Goal: Transaction & Acquisition: Purchase product/service

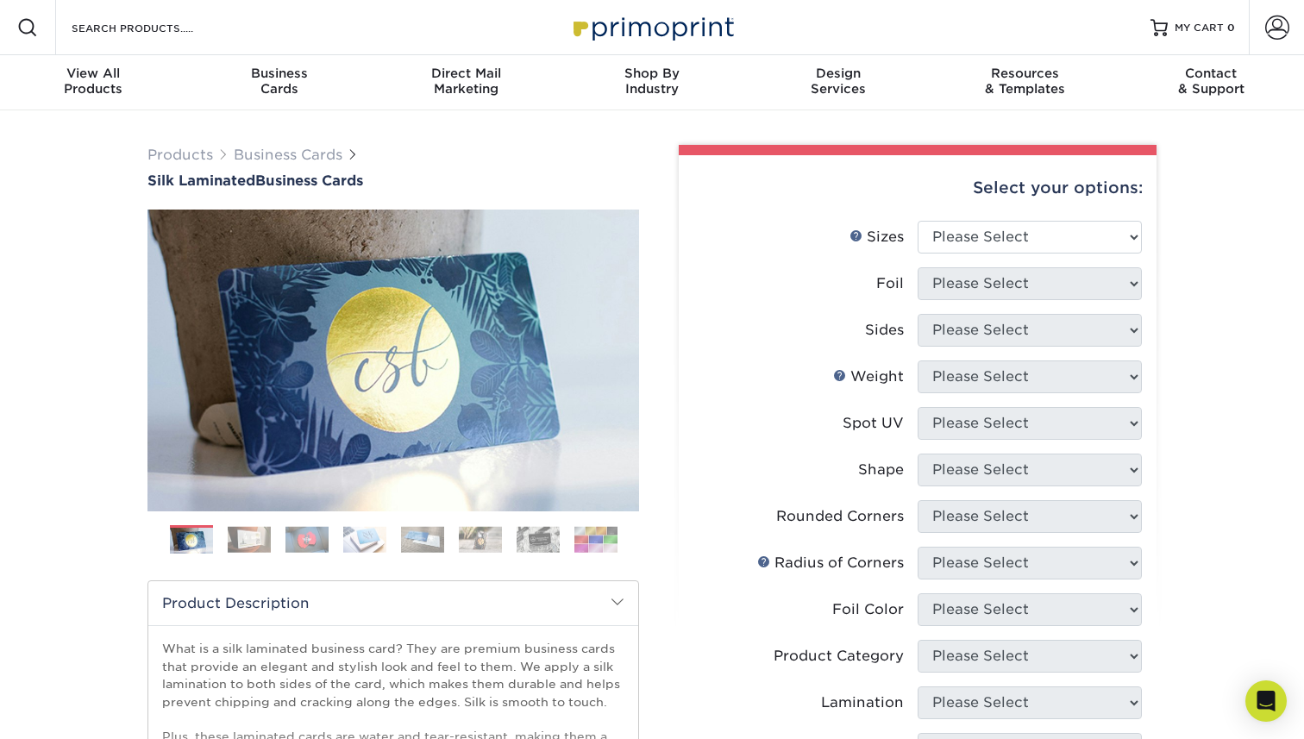
click at [314, 540] on img at bounding box center [306, 539] width 43 height 27
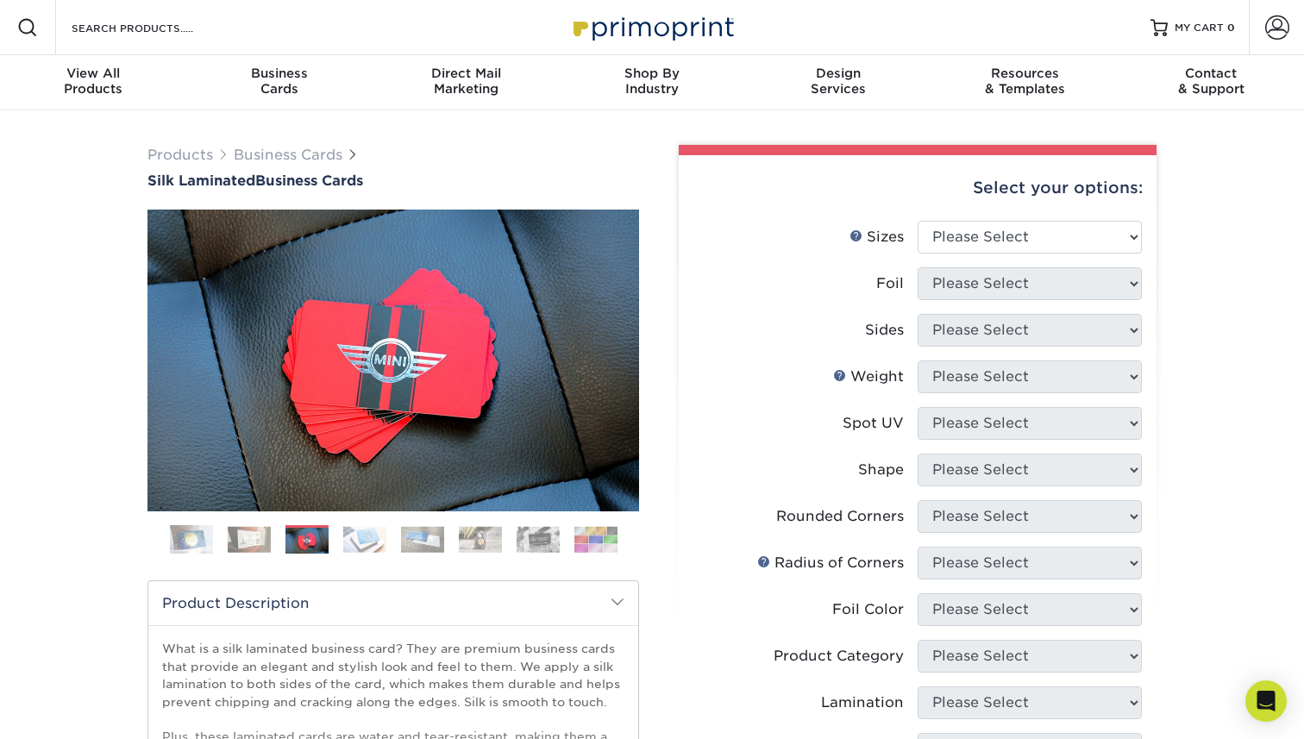
click at [358, 539] on img at bounding box center [364, 539] width 43 height 27
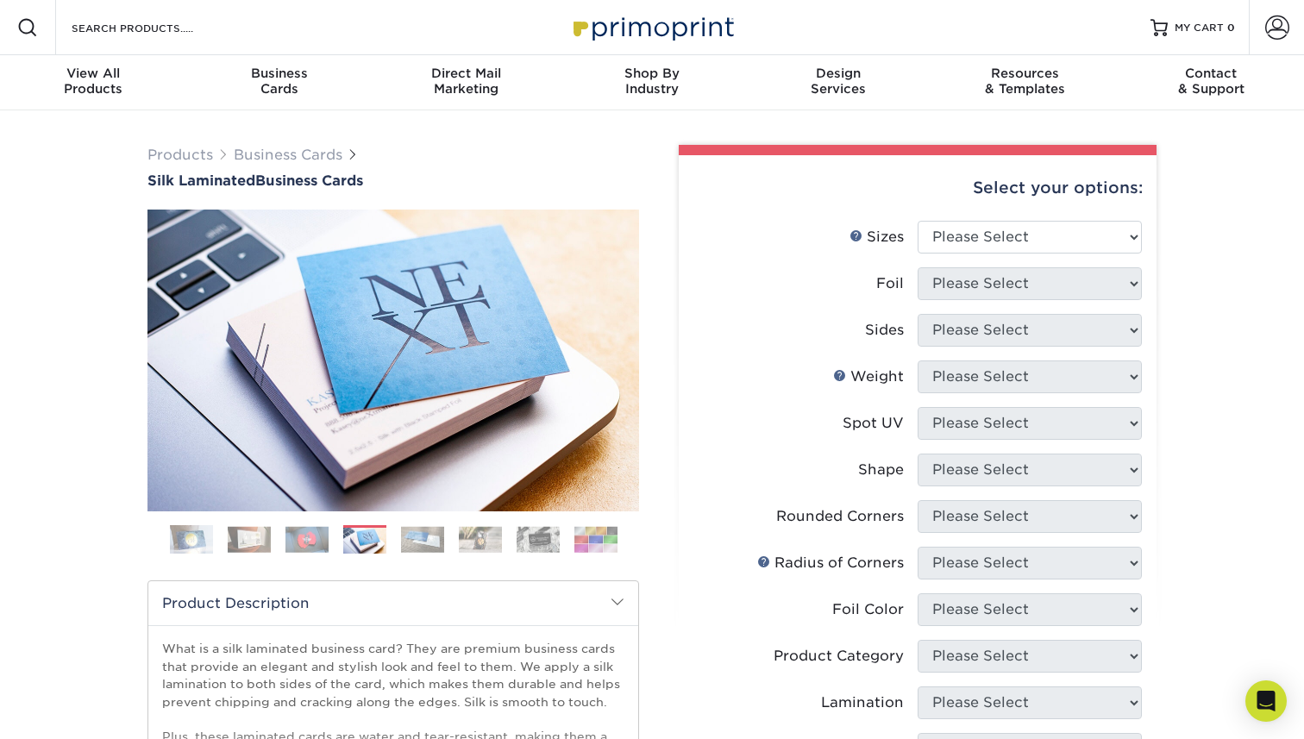
click at [419, 538] on img at bounding box center [422, 539] width 43 height 27
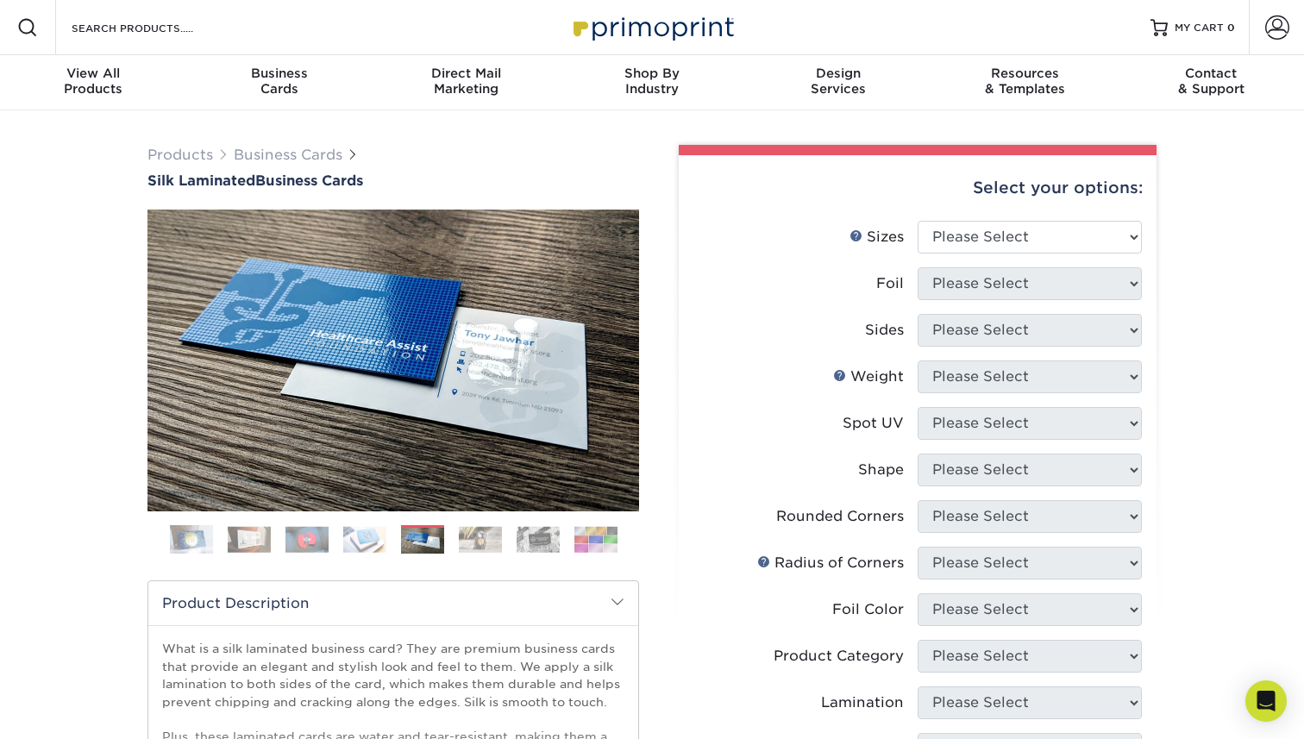
click at [455, 542] on ol at bounding box center [393, 545] width 492 height 41
click at [473, 539] on img at bounding box center [480, 539] width 43 height 27
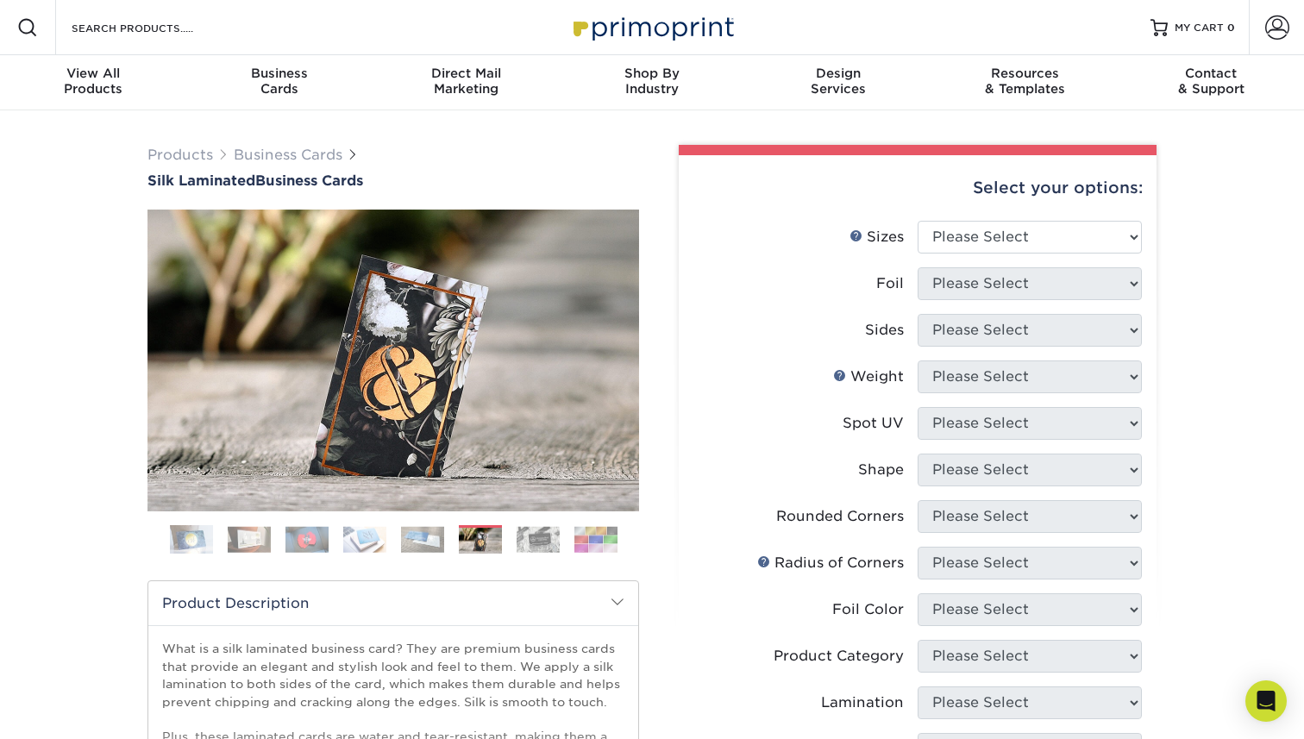
click at [533, 530] on img at bounding box center [538, 539] width 43 height 27
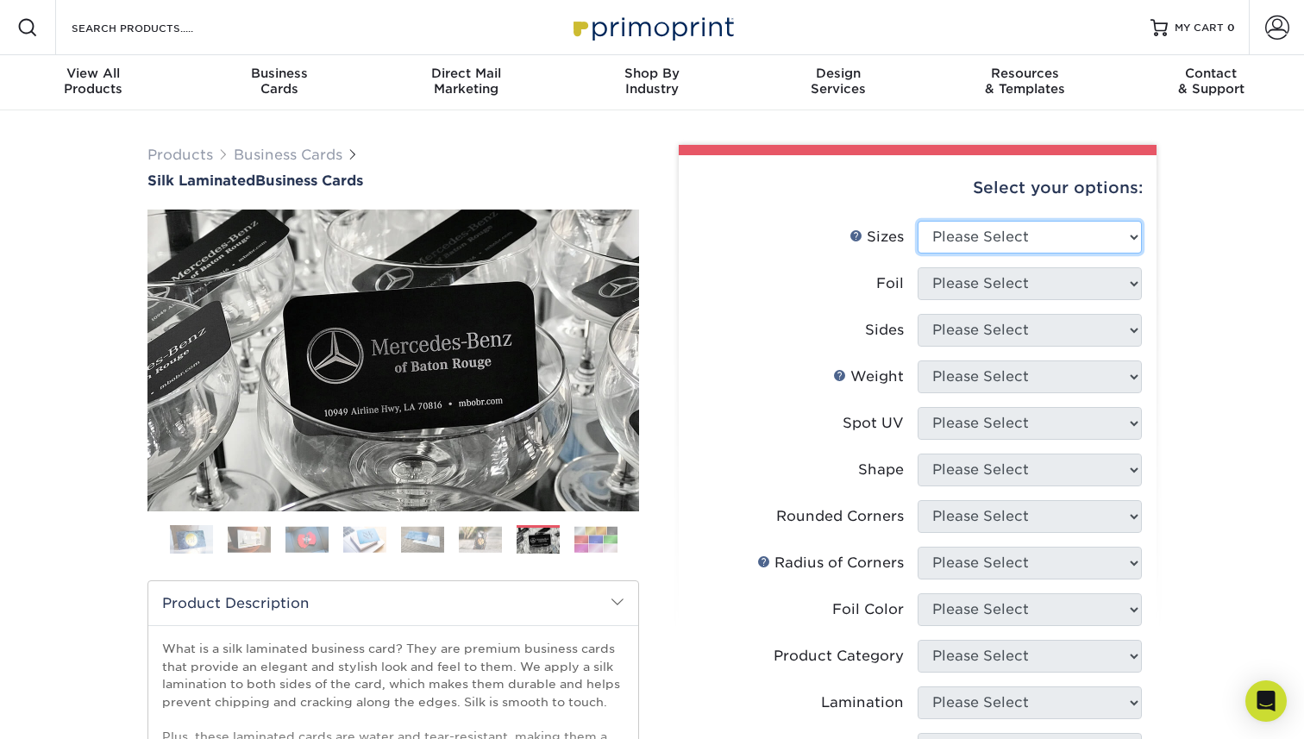
click at [1128, 238] on select "Please Select 1.5" x 3.5" - Mini 1.75" x 3.5" - Mini 2" x 2" - Square 2" x 3" -…" at bounding box center [1030, 237] width 224 height 33
select select "2.00x3.50"
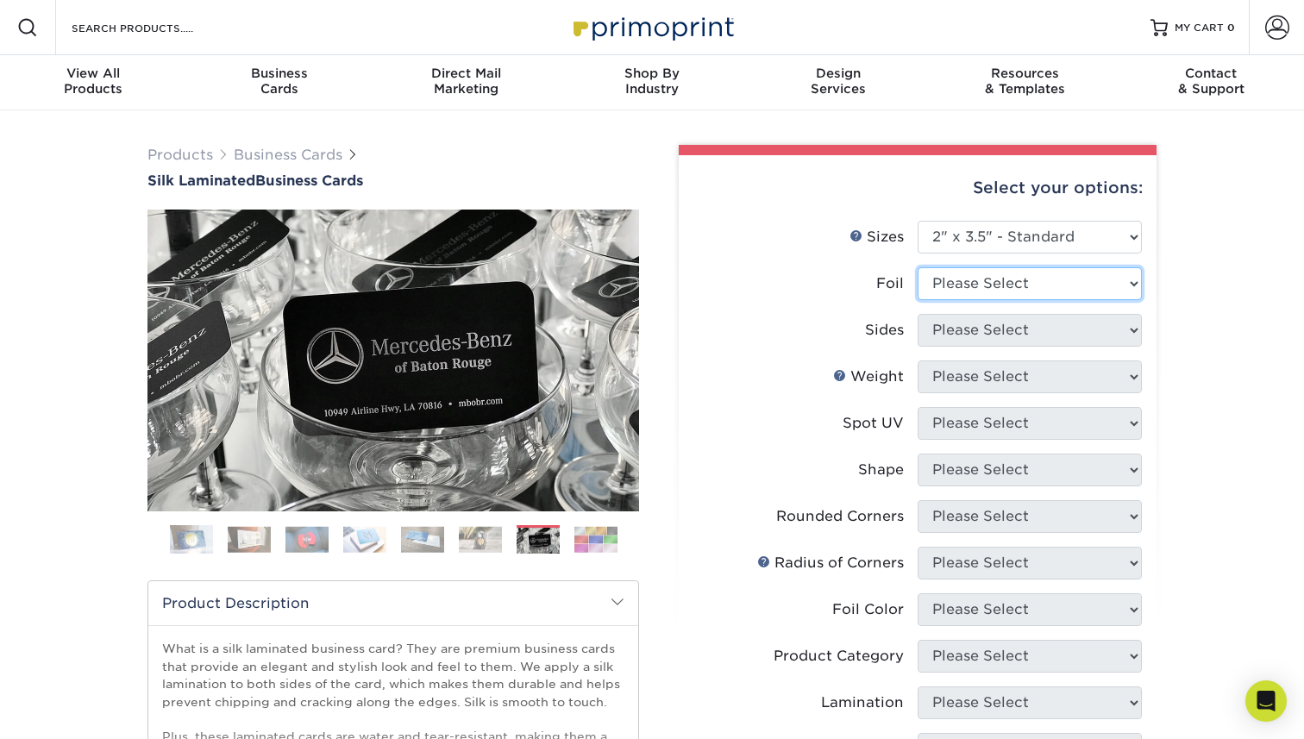
click at [1124, 285] on select "Please Select Yes No" at bounding box center [1030, 283] width 224 height 33
select select "1"
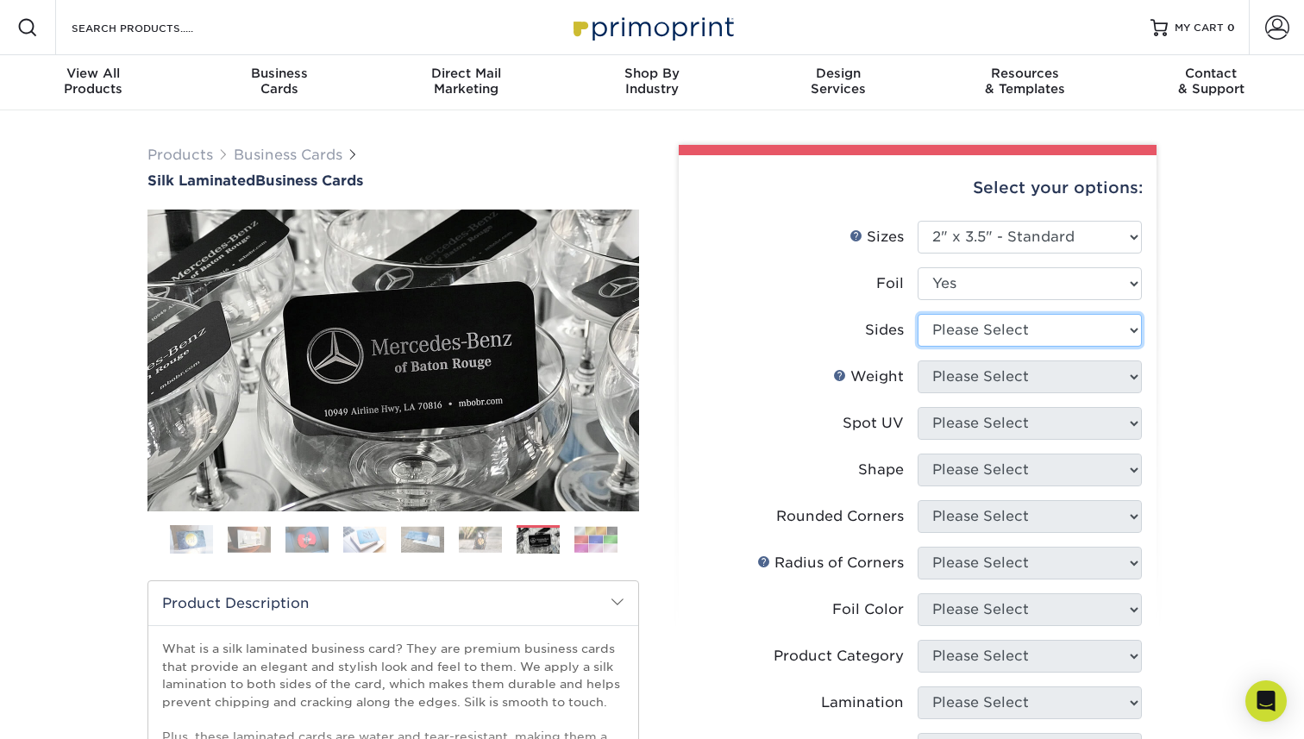
click at [1137, 323] on select "Please Select Print Both Sides - Foil Both Sides Print Both Sides - Foil Front …" at bounding box center [1030, 330] width 224 height 33
select select "e9e9dfb3-fba1-4d60-972c-fd9ca5904d33"
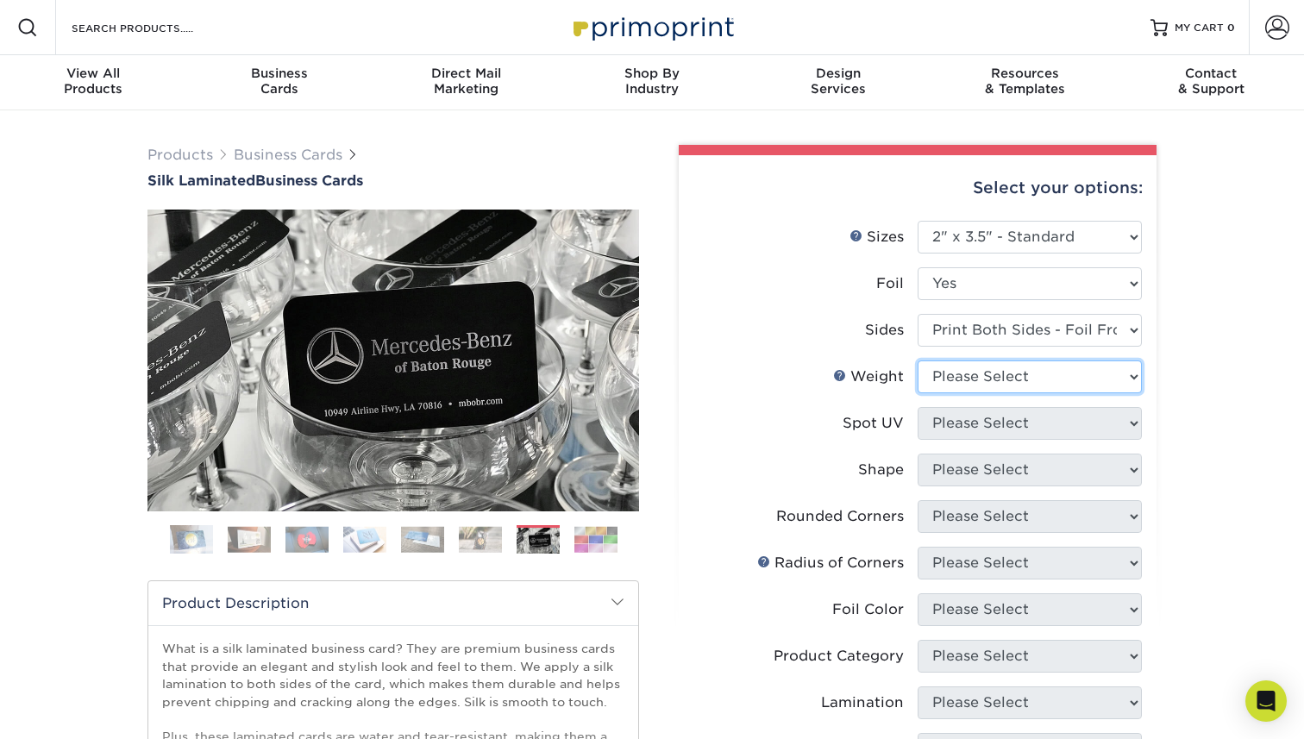
click at [1118, 383] on select "Please Select 16PT" at bounding box center [1030, 376] width 224 height 33
select select "16PT"
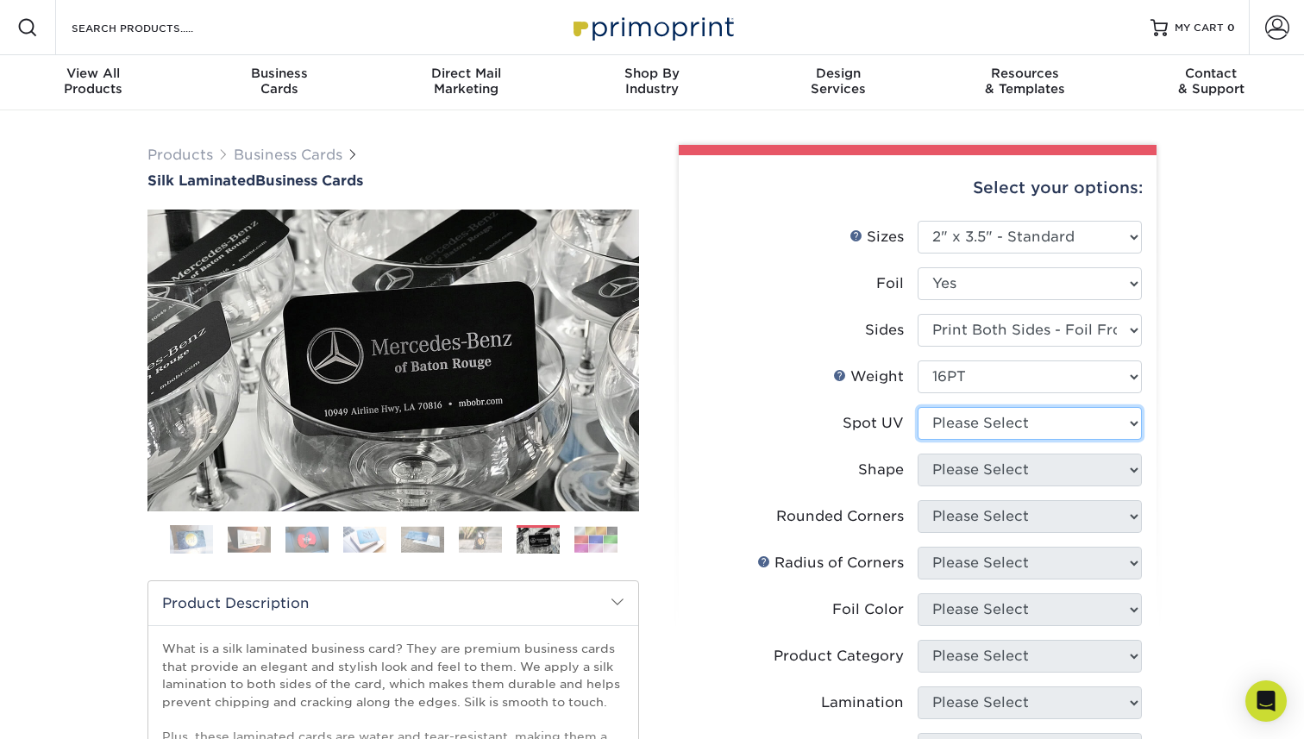
click at [1119, 415] on select "Please Select No Spot UV Front and Back (Both Sides) Front Only Back Only" at bounding box center [1030, 423] width 224 height 33
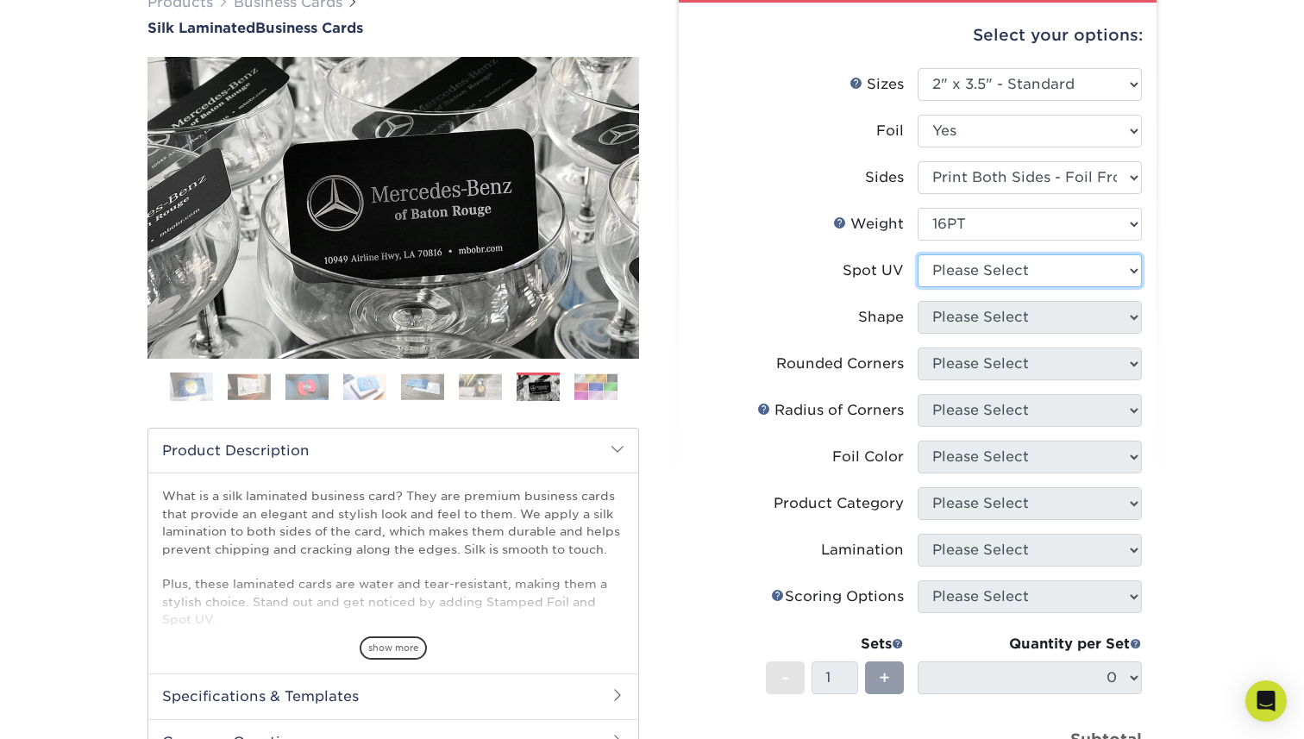
scroll to position [172, 0]
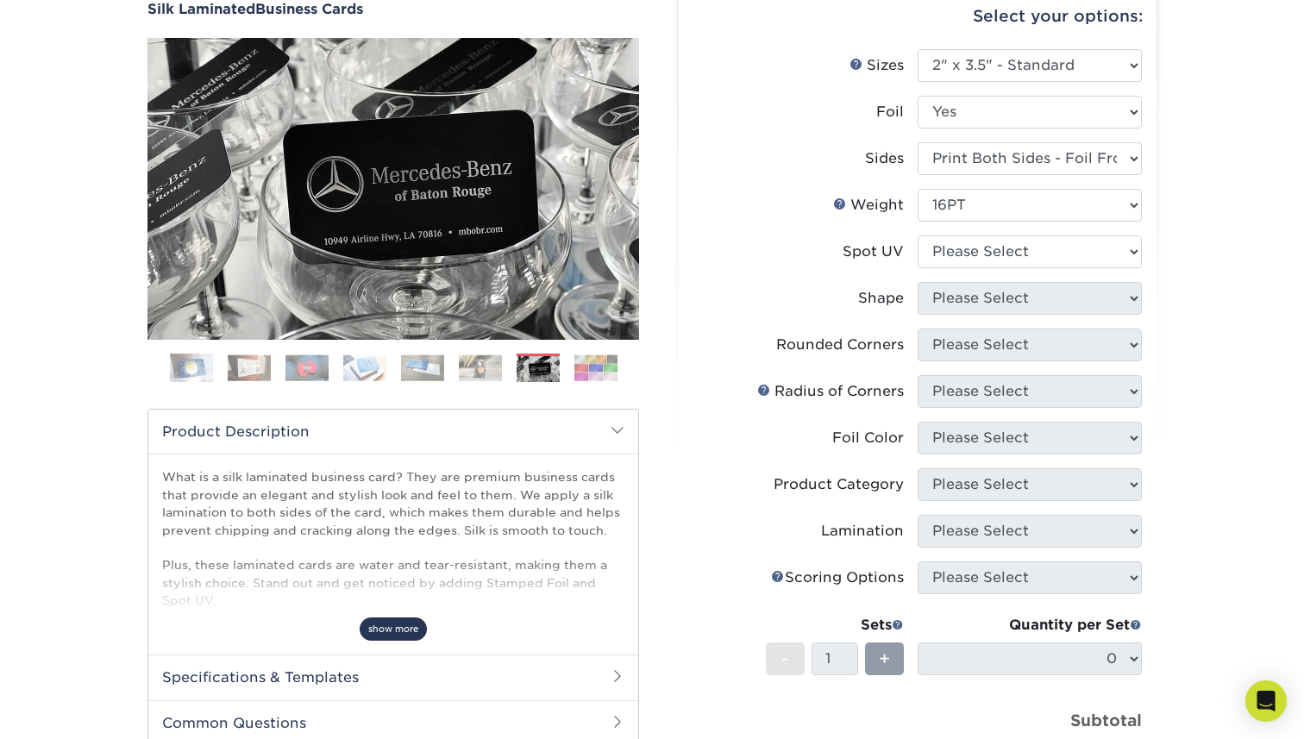
click at [413, 631] on span "show more" at bounding box center [393, 628] width 67 height 23
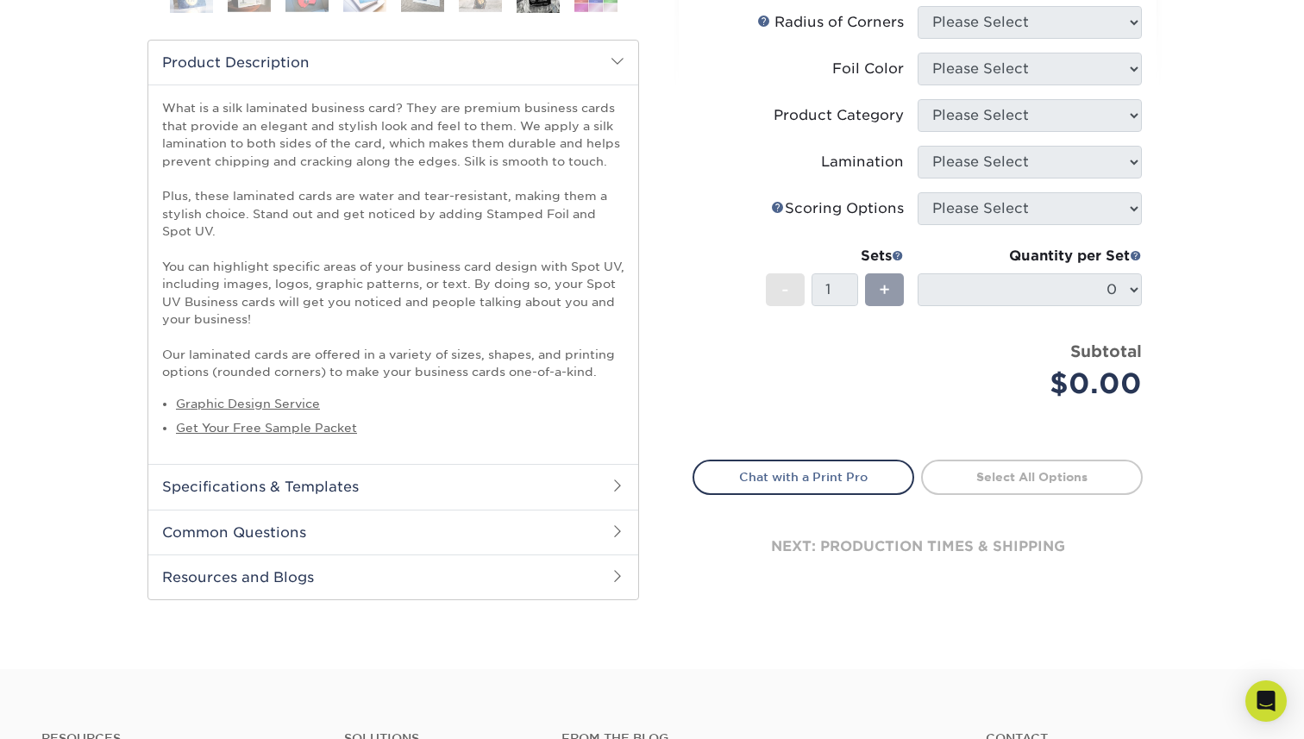
scroll to position [548, 0]
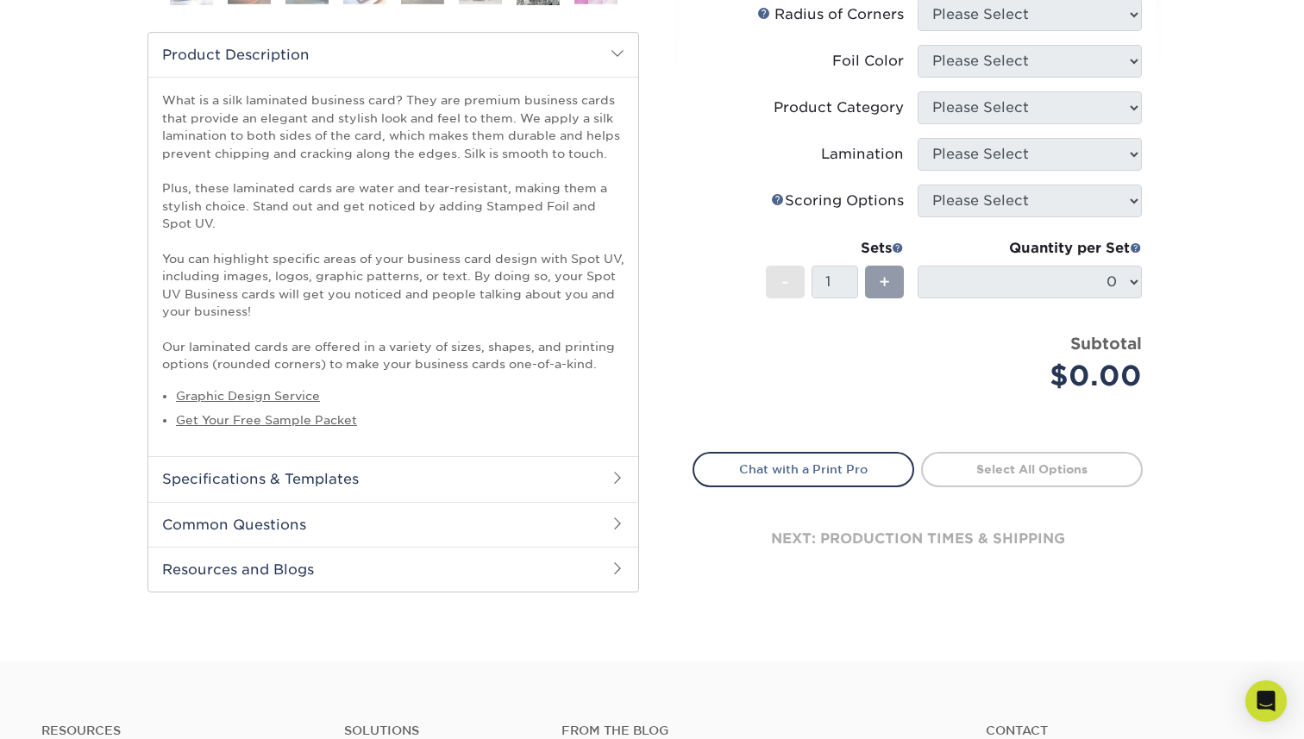
click at [629, 515] on h2 "Common Questions" at bounding box center [393, 524] width 490 height 45
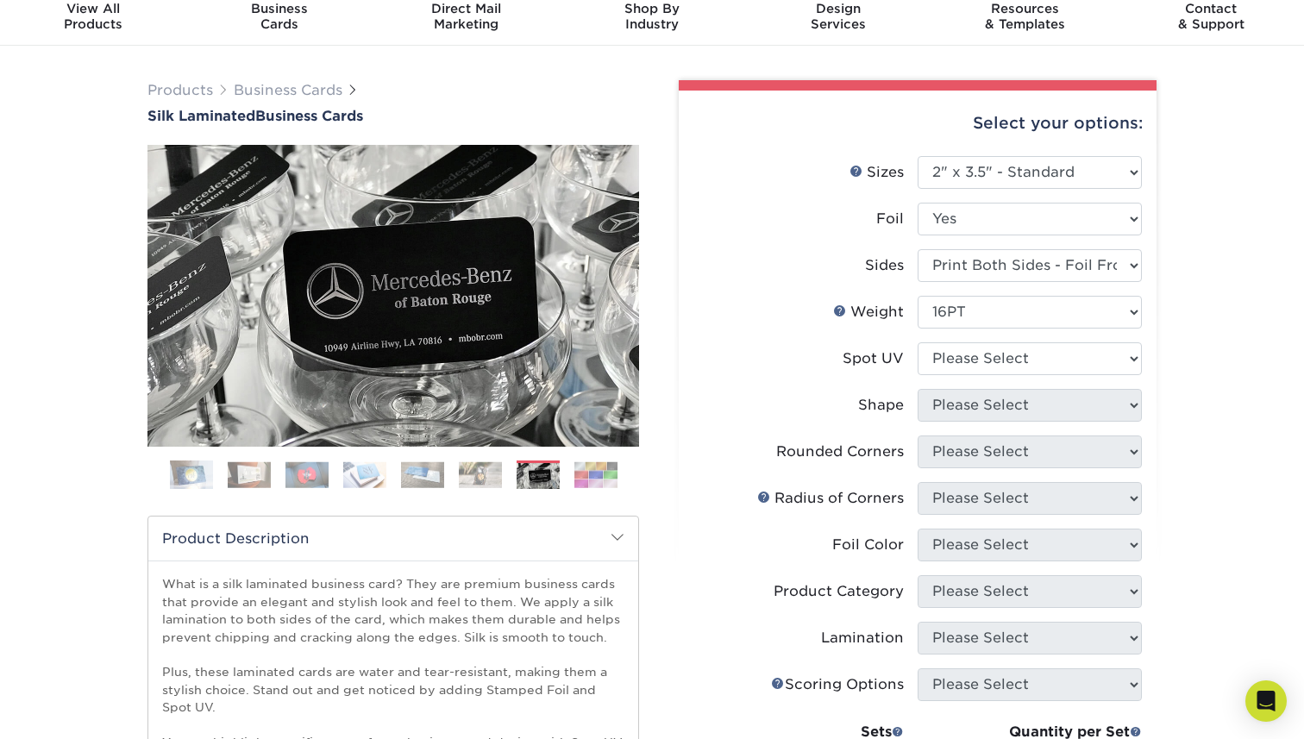
scroll to position [0, 0]
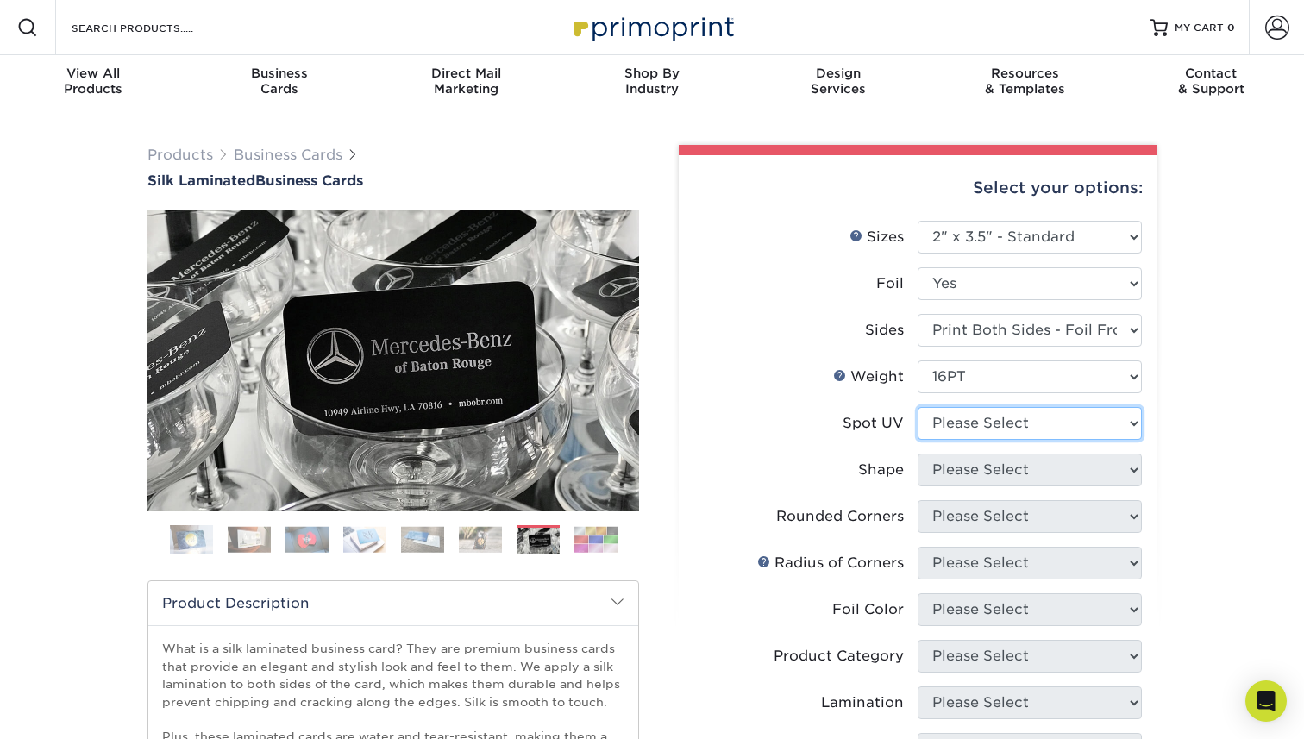
click at [1063, 415] on select "Please Select No Spot UV Front and Back (Both Sides) Front Only Back Only" at bounding box center [1030, 423] width 224 height 33
select select "3"
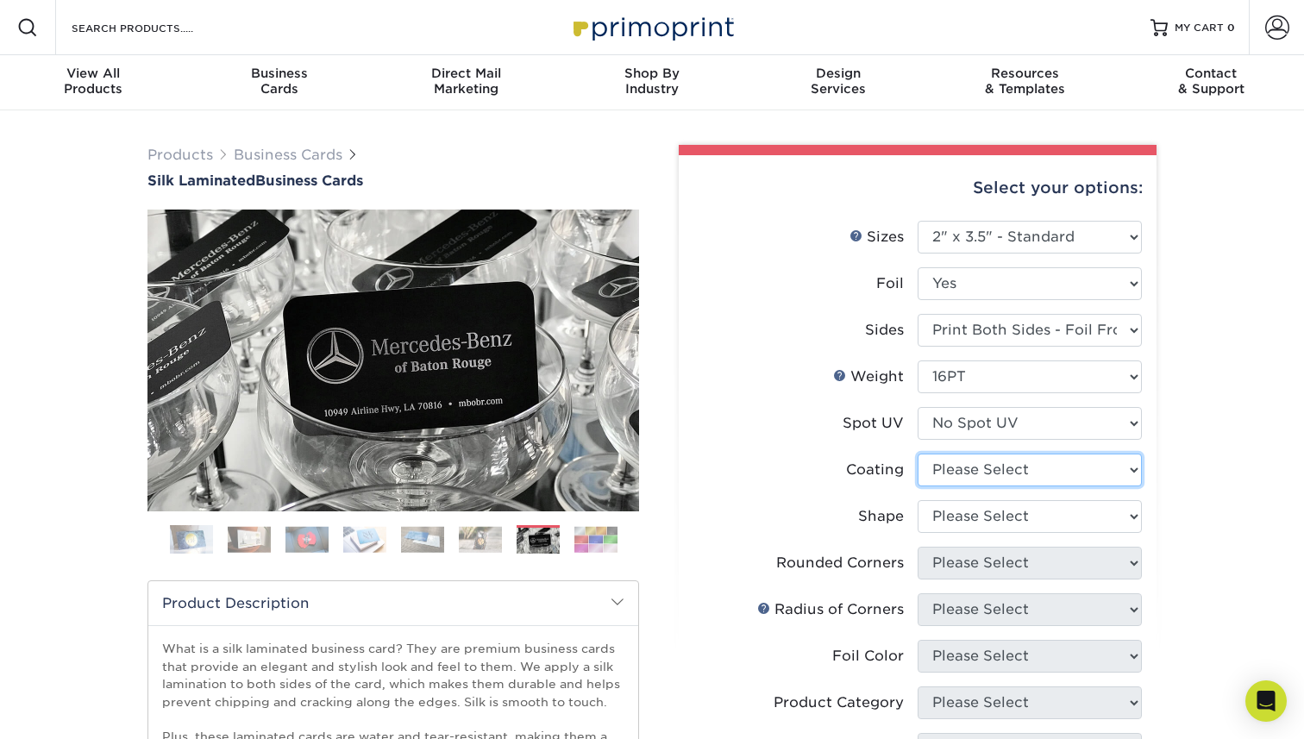
click at [1068, 473] on select at bounding box center [1030, 470] width 224 height 33
select select "3e7618de-abca-4bda-9f97-8b9129e913d8"
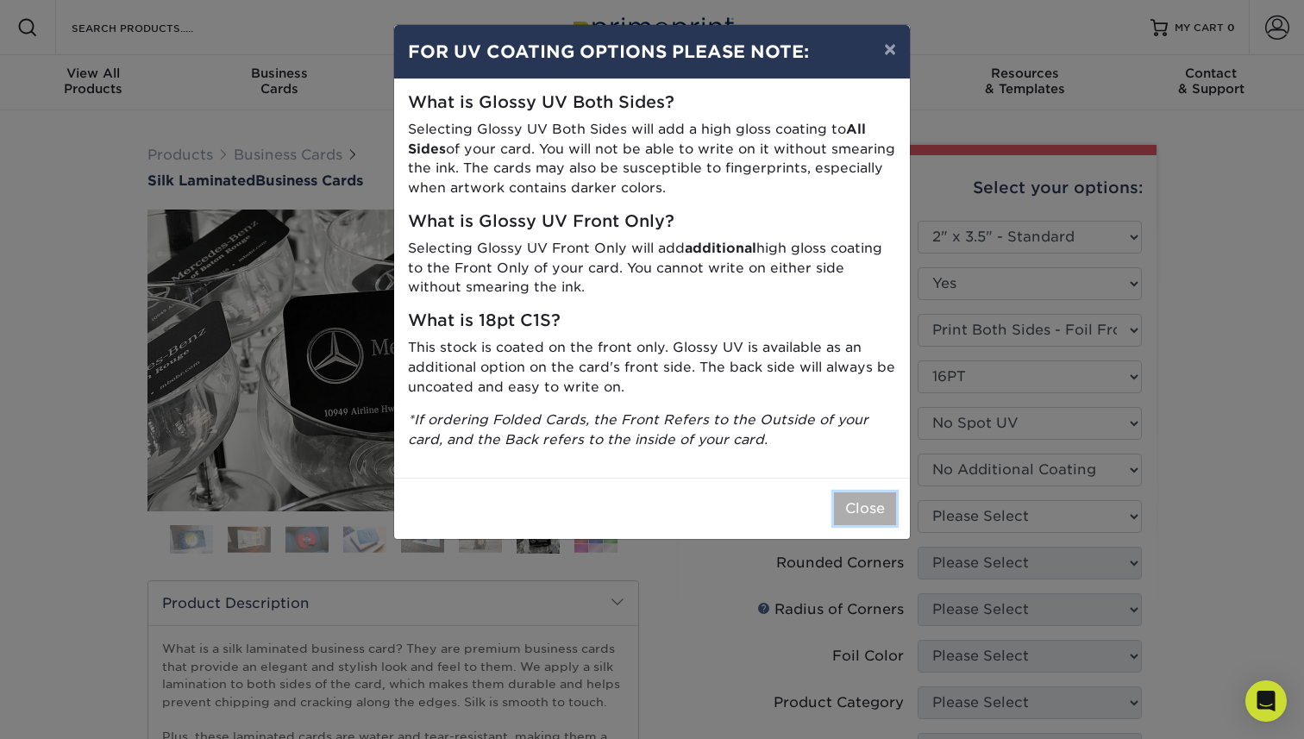
click at [867, 512] on button "Close" at bounding box center [865, 508] width 62 height 33
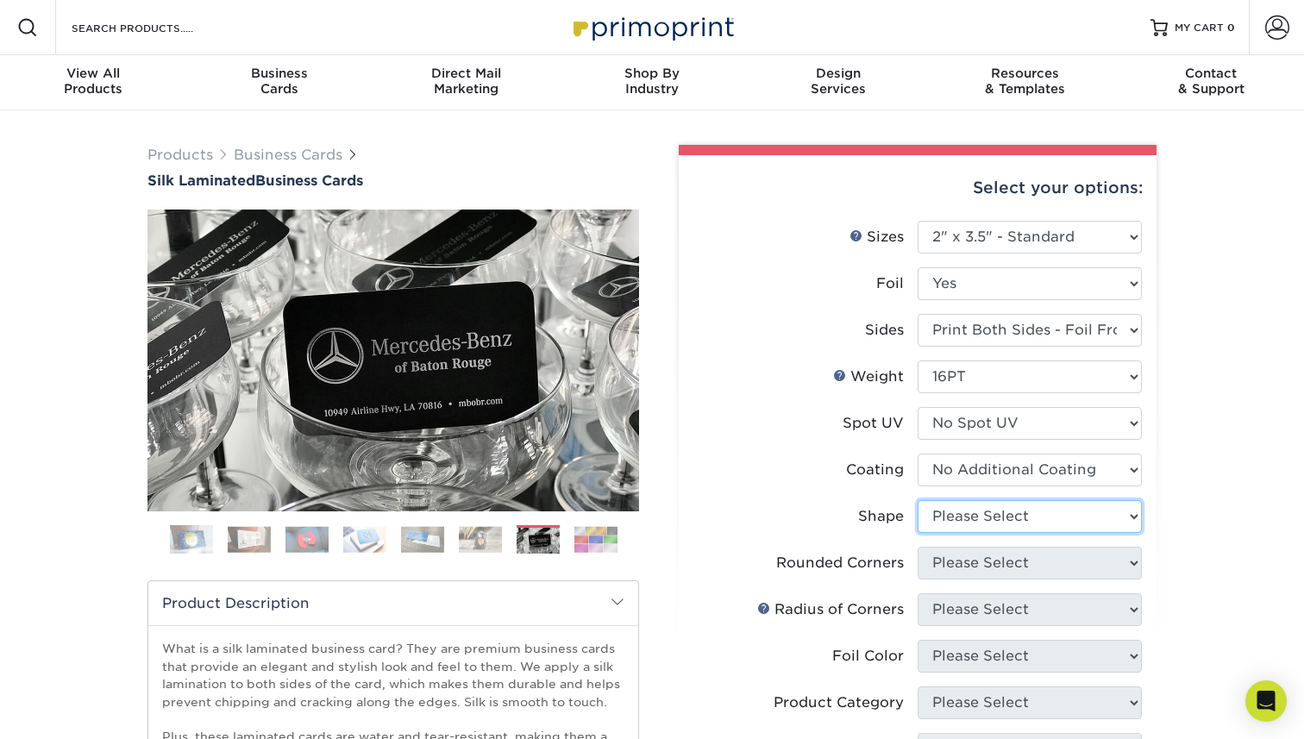
click at [1000, 520] on select "Please Select Standard" at bounding box center [1030, 516] width 224 height 33
select select "standard"
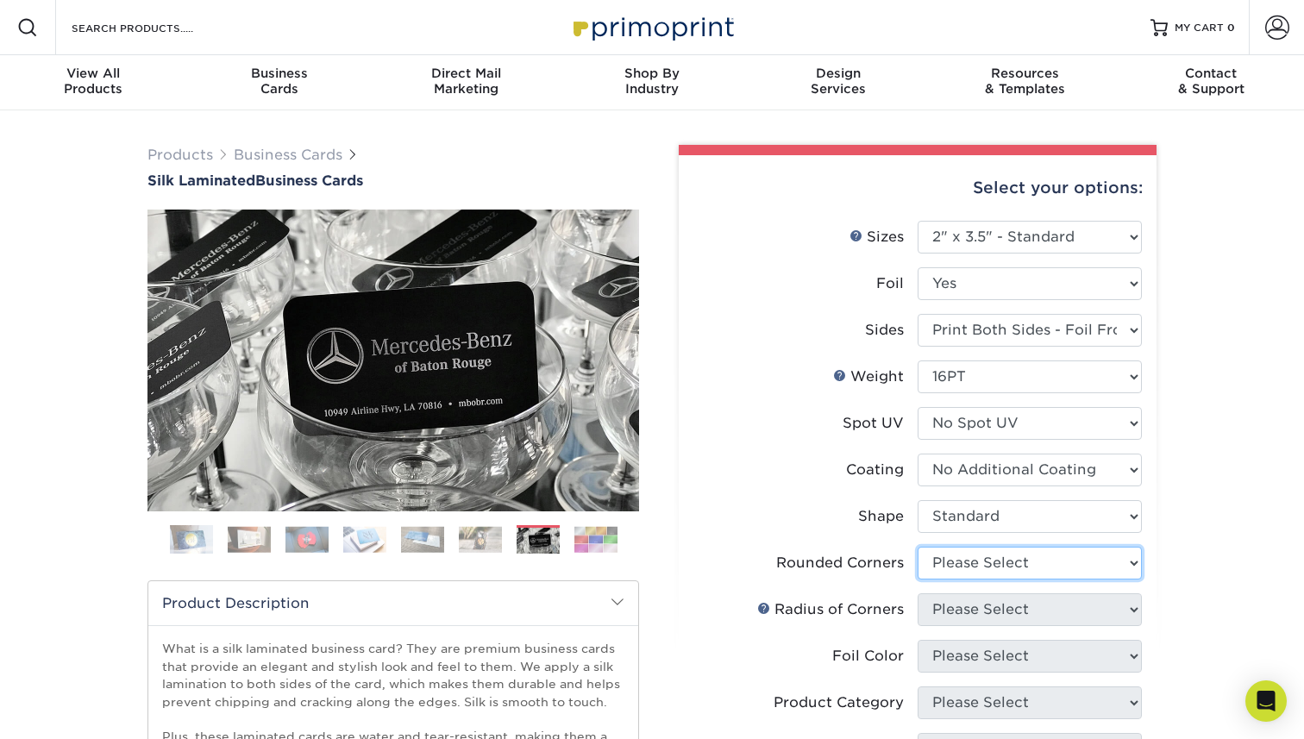
click at [1073, 567] on select "Please Select Yes - Round 2 Corners Yes - Round 4 Corners No" at bounding box center [1030, 563] width 224 height 33
select select "0"
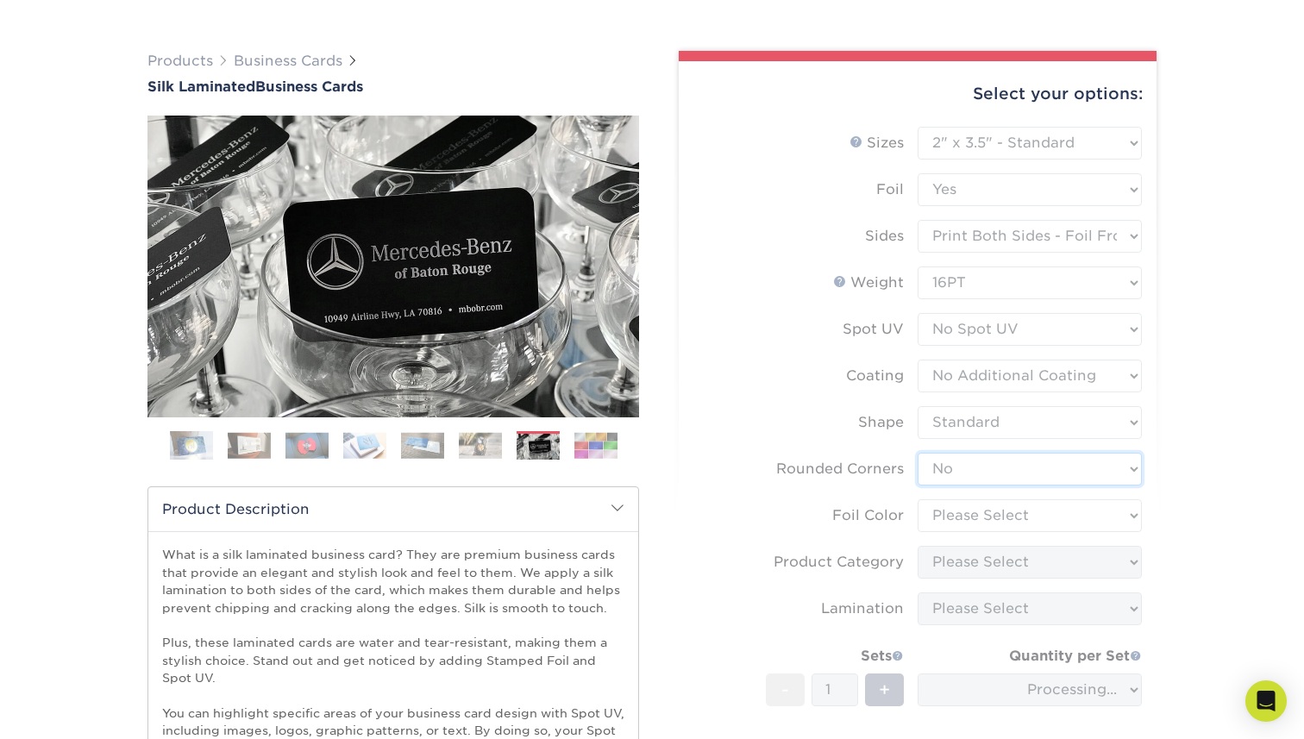
scroll to position [98, 0]
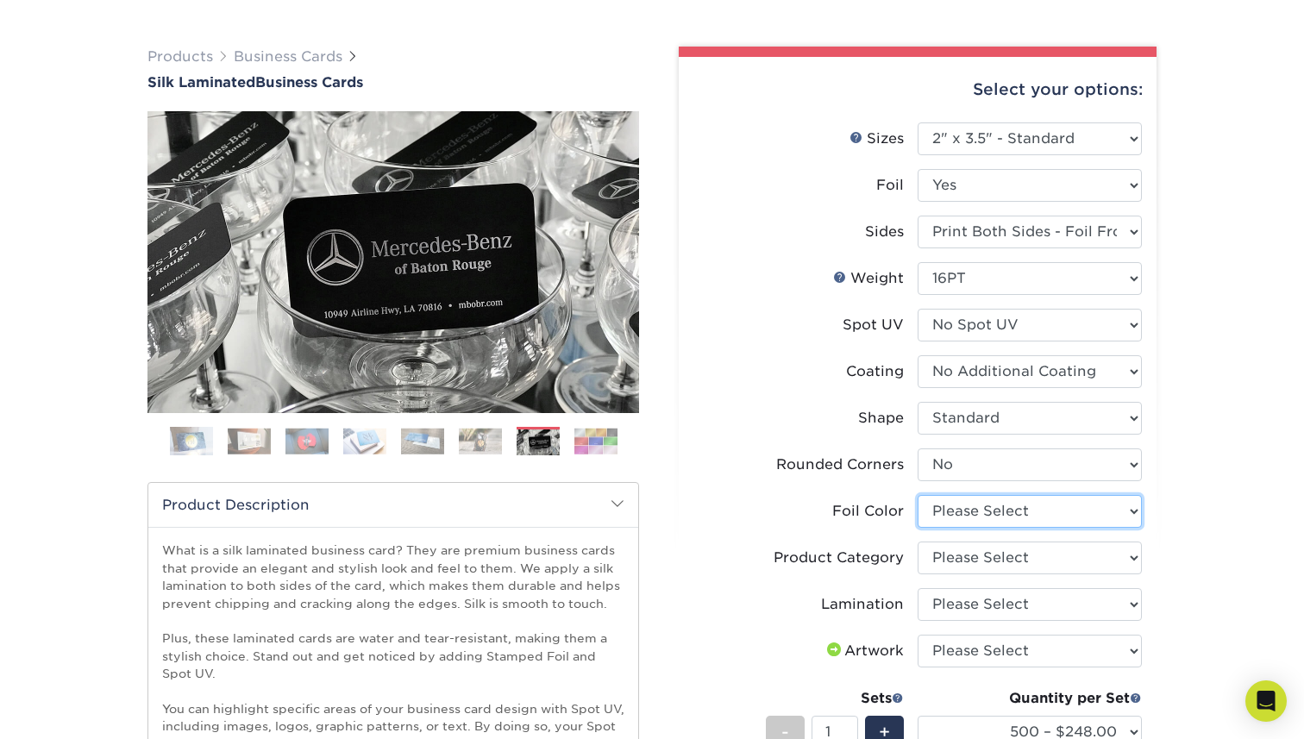
click at [1109, 510] on select "Please Select Silver Foil Black Foil Blue Foil Copper Foil Gold Foil Red Foil R…" at bounding box center [1030, 511] width 224 height 33
select select "a834dd52-fe06-4ed6-9a86-5bd3c2d02515"
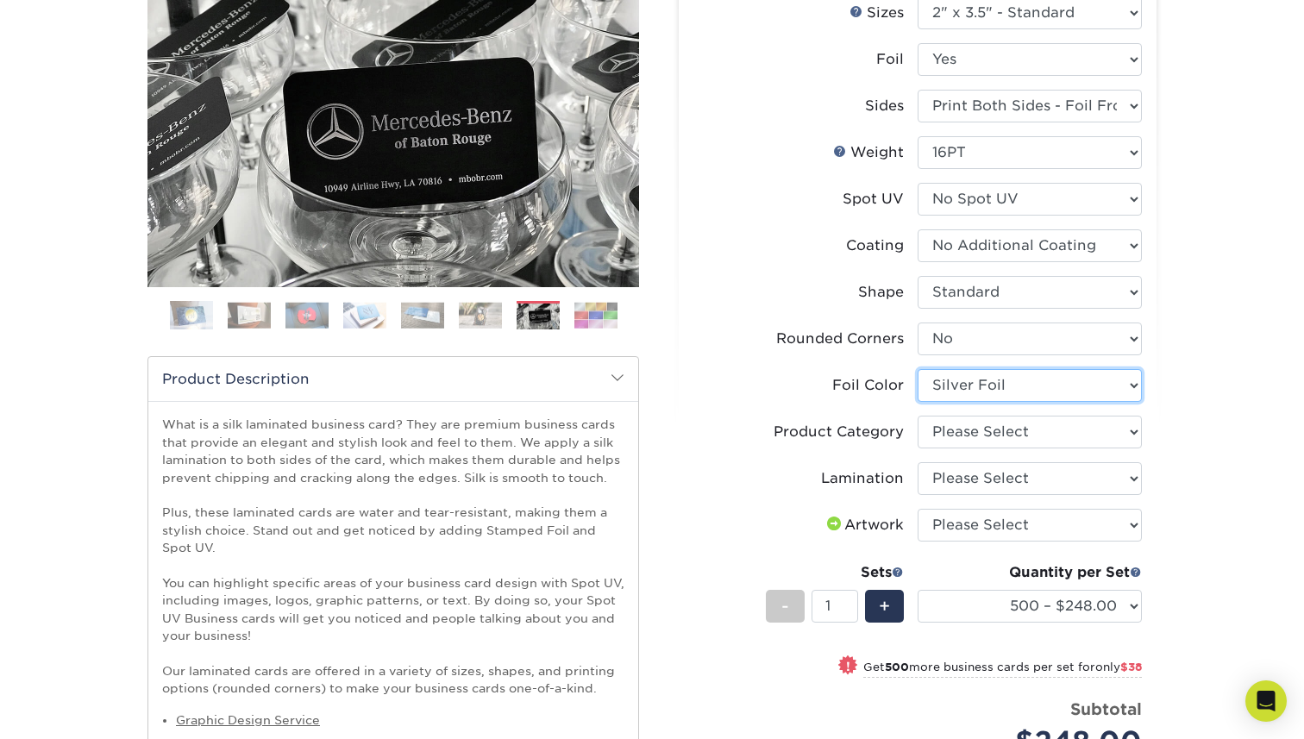
scroll to position [247, 0]
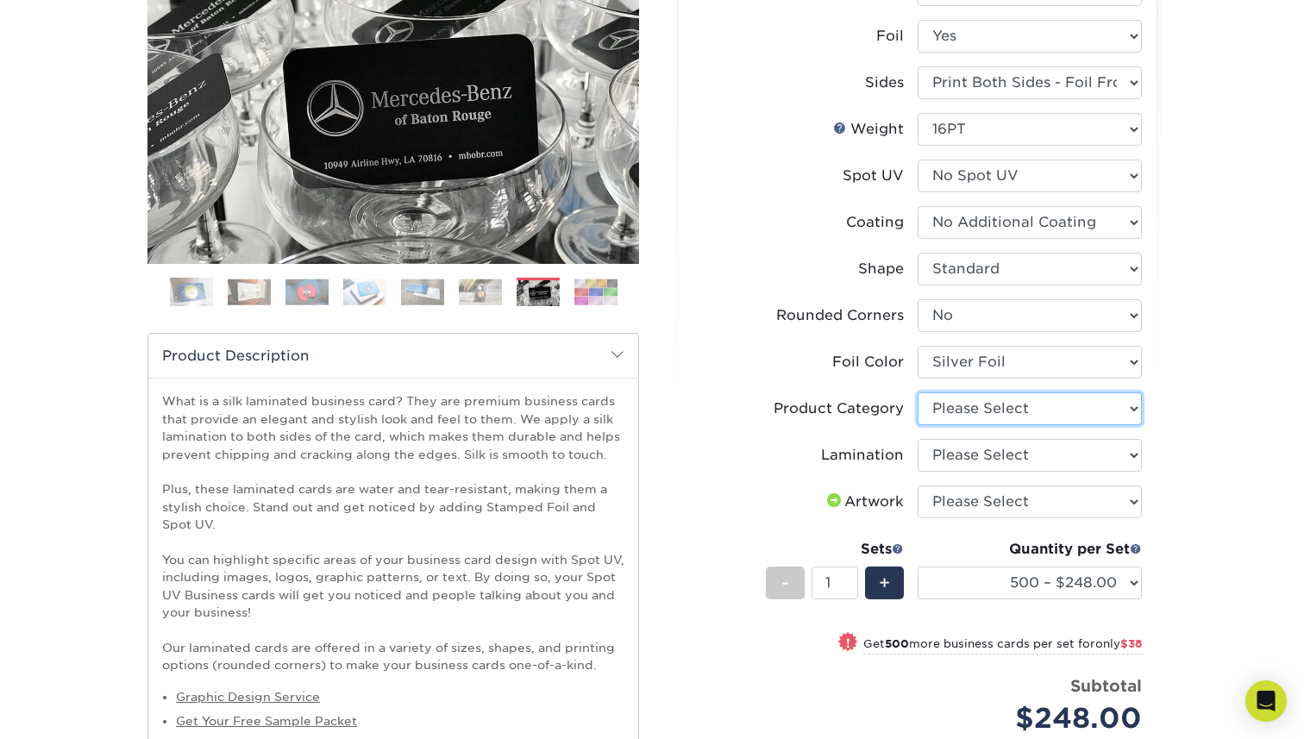
click at [1024, 413] on select "Please Select Business Cards" at bounding box center [1030, 408] width 224 height 33
select select "3b5148f1-0588-4f88-a218-97bcfdce65c1"
click at [1043, 456] on select "Please Select Silk" at bounding box center [1030, 455] width 224 height 33
select select "ccacb42f-45f7-42d3-bbd3-7c8421cf37f0"
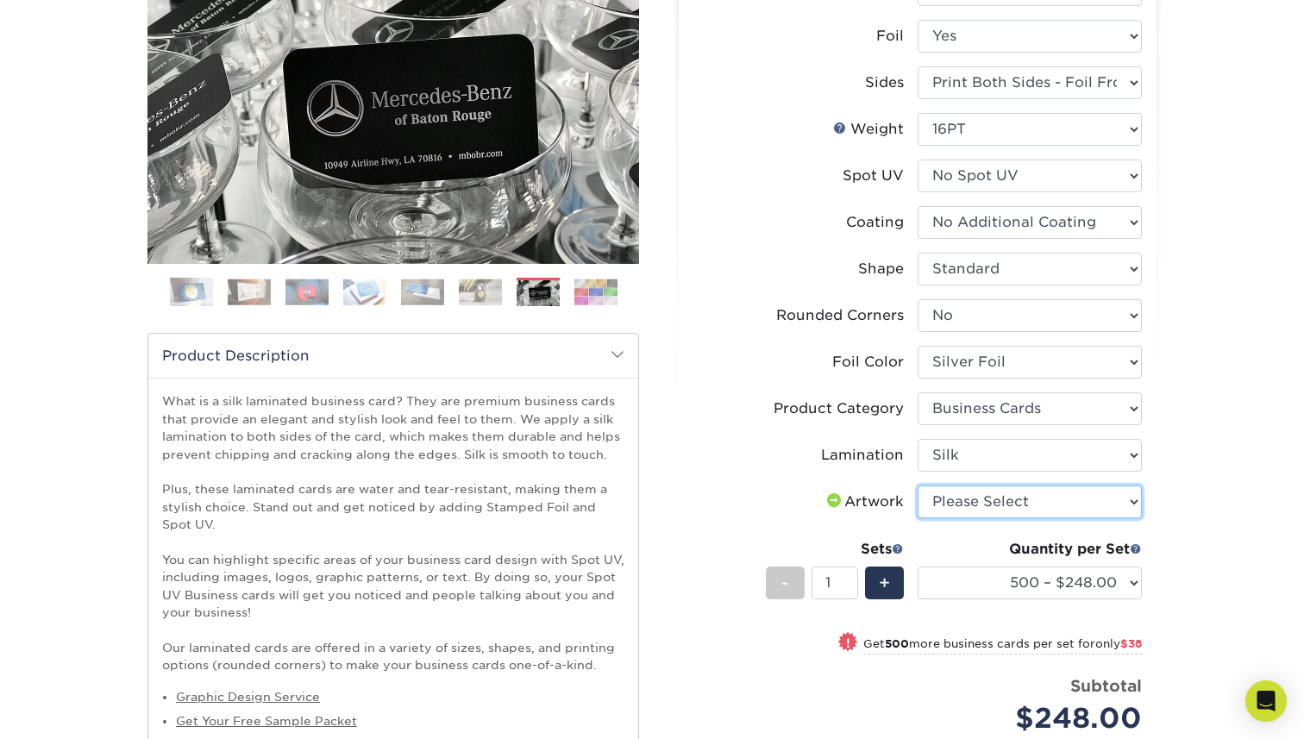
click at [1048, 501] on select "Please Select I will upload files I need a design - $100" at bounding box center [1030, 501] width 224 height 33
select select "upload"
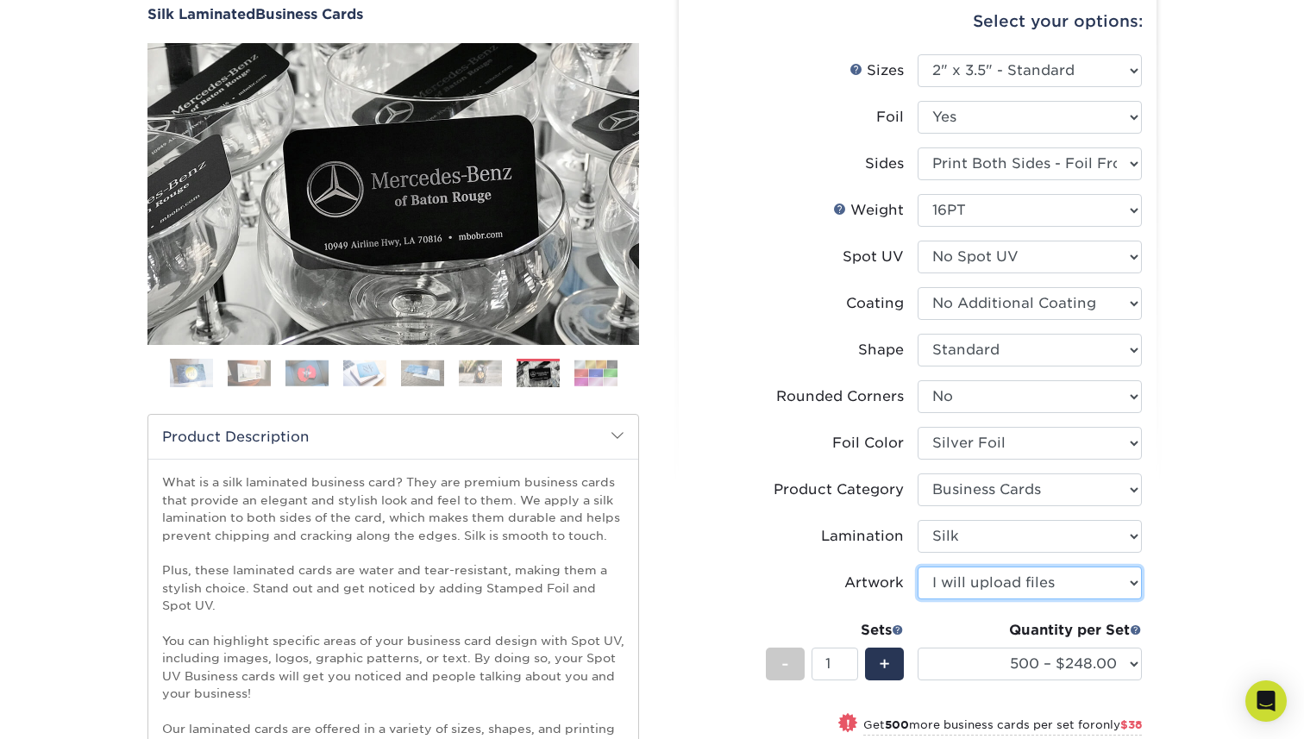
scroll to position [187, 0]
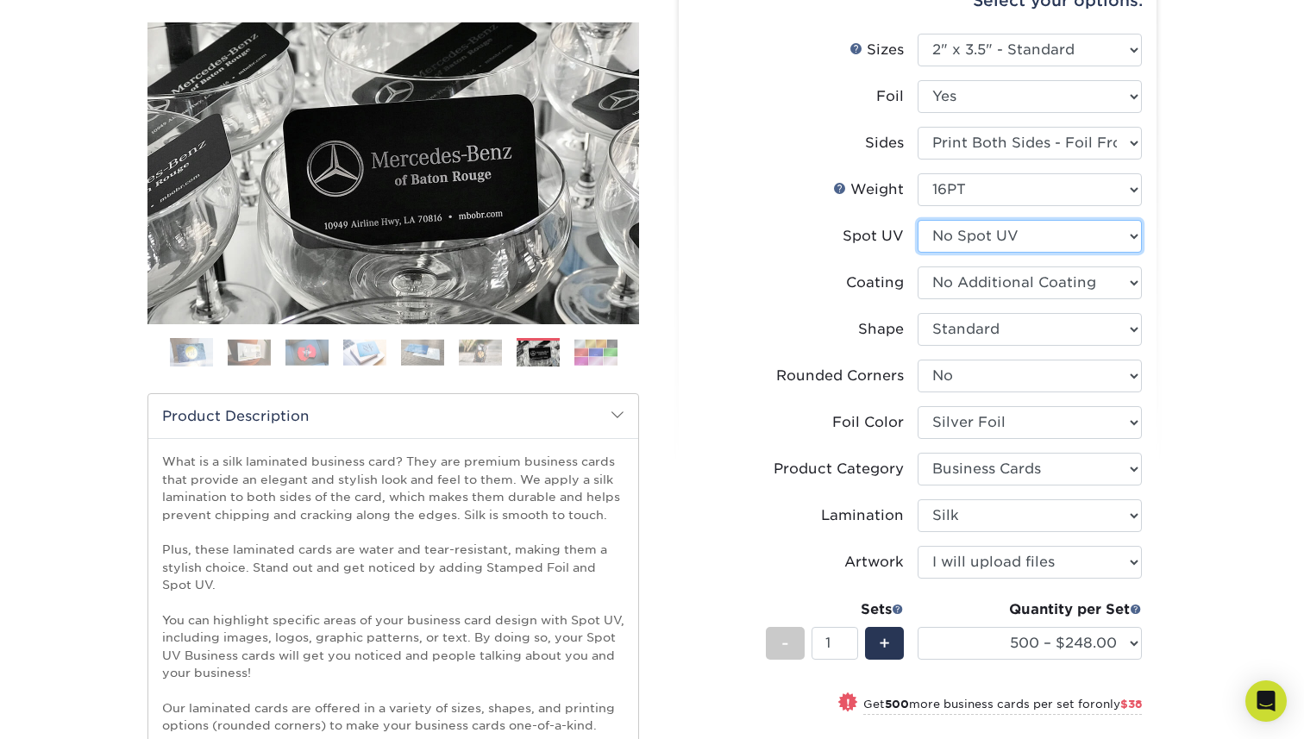
click at [1106, 231] on select "Please Select No Spot UV Front and Back (Both Sides) Front Only Back Only" at bounding box center [1030, 236] width 224 height 33
select select "1"
select select "-1"
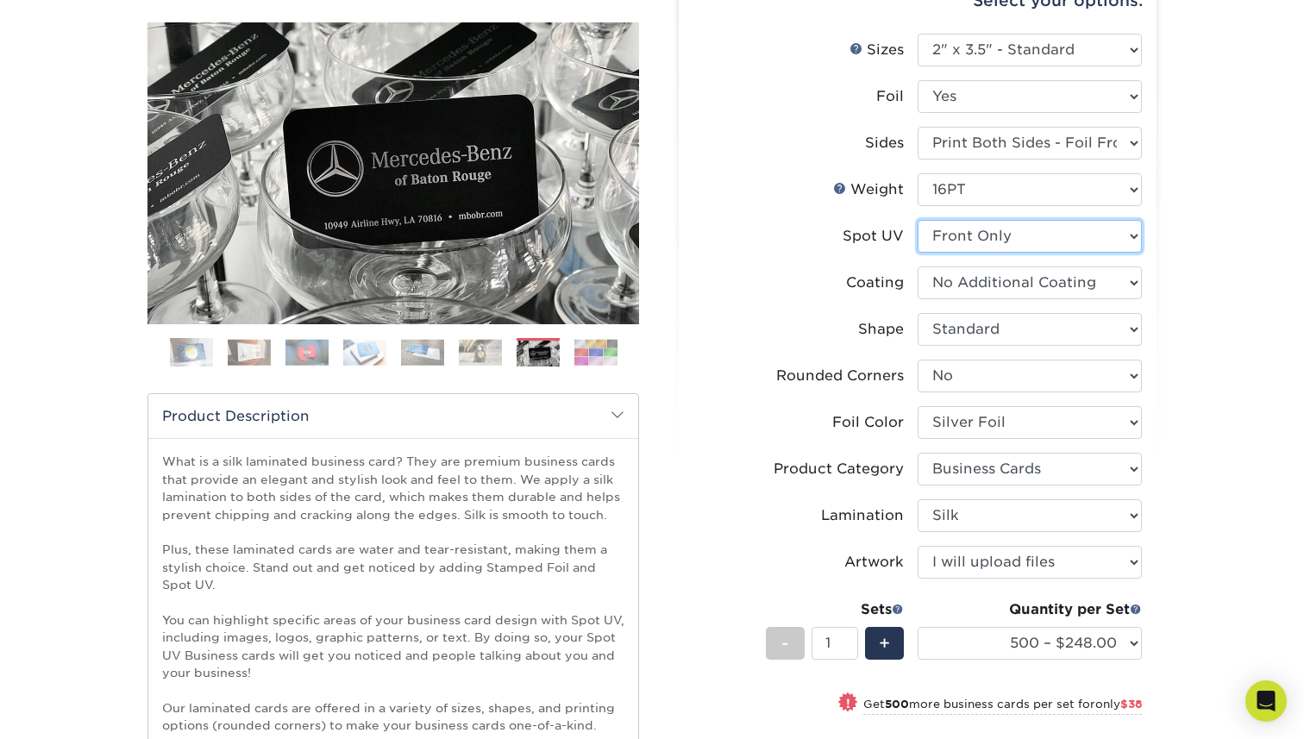
select select "-1"
select select
select select "-1"
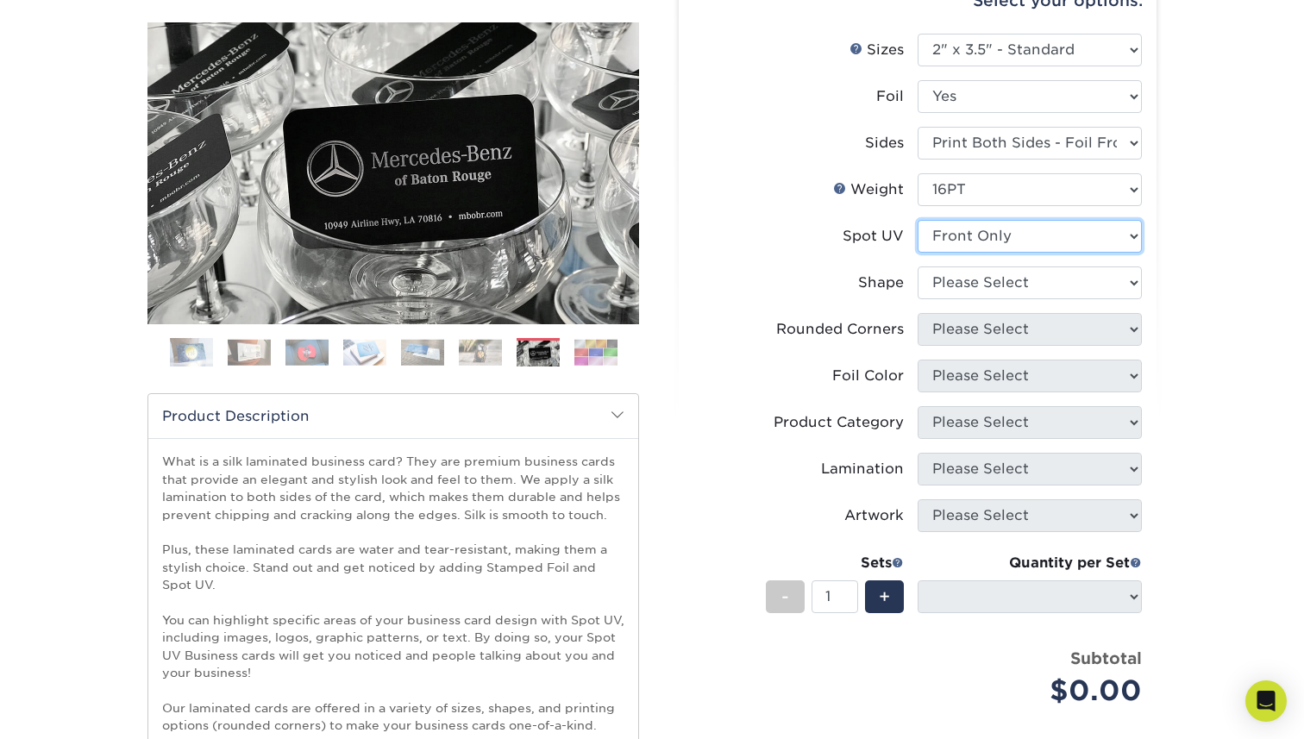
click at [1085, 240] on select "Please Select No Spot UV Front and Back (Both Sides) Front Only Back Only" at bounding box center [1030, 236] width 224 height 33
select select "3"
select select
